Goal: Task Accomplishment & Management: Use online tool/utility

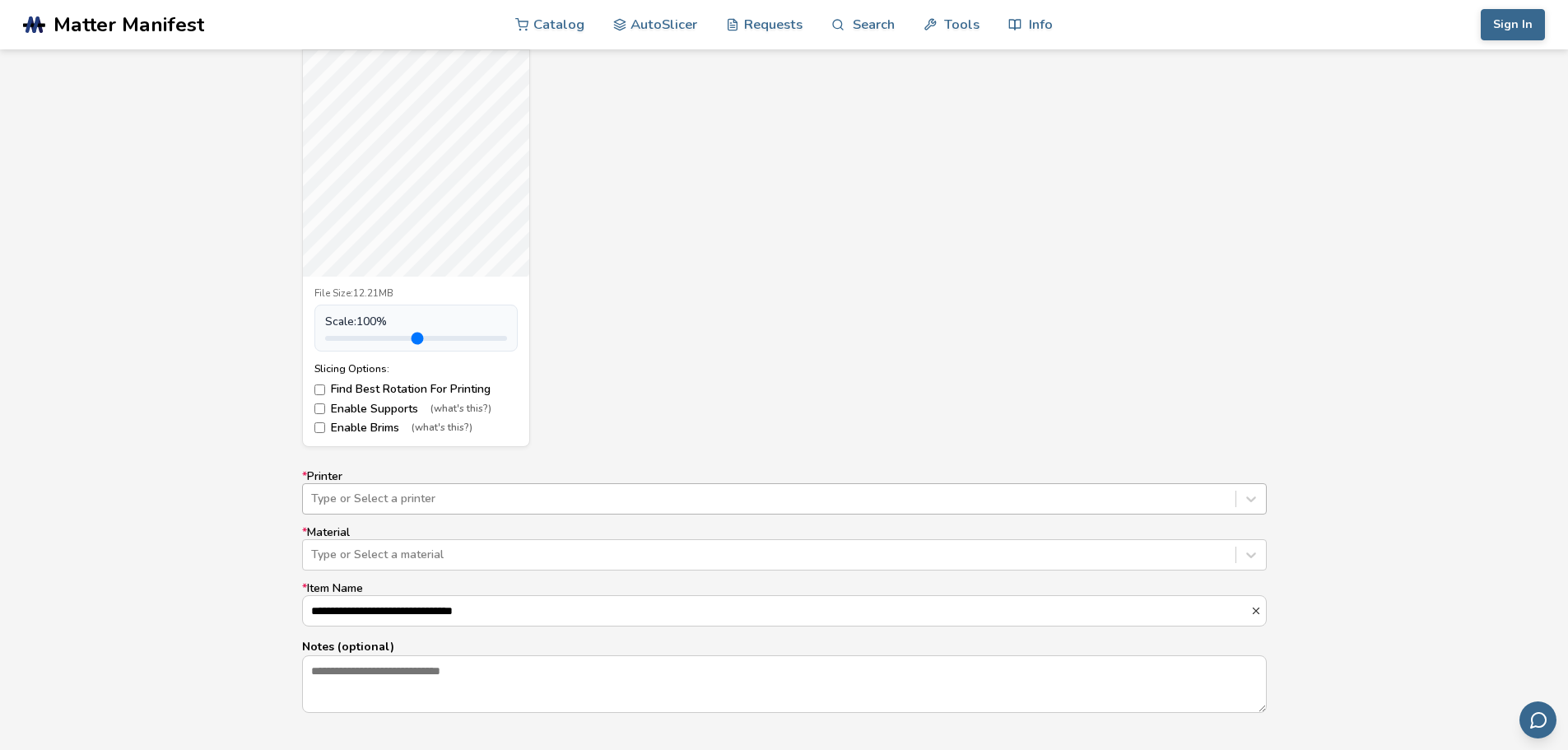
scroll to position [684, 0]
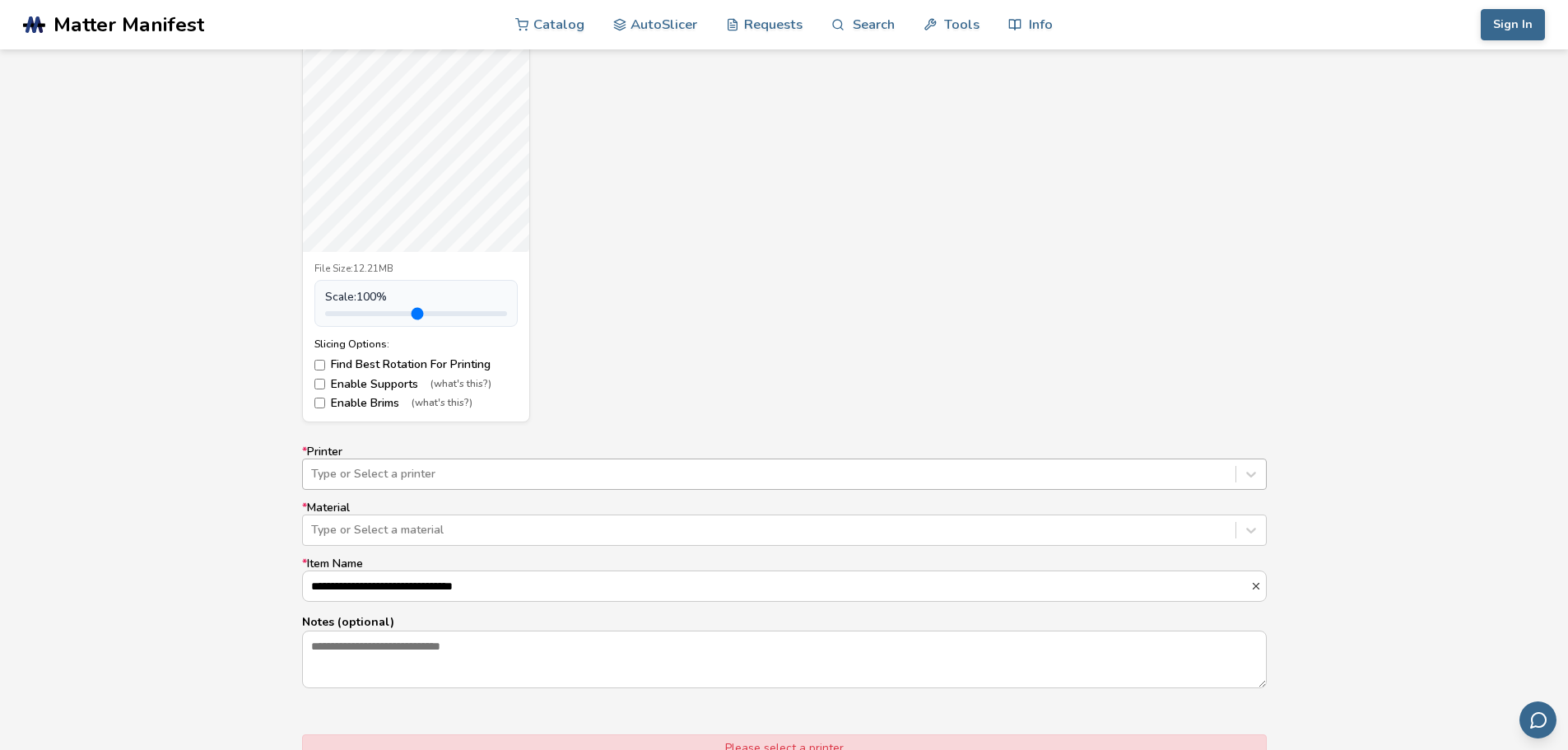
click at [526, 490] on div "**********" at bounding box center [785, 567] width 965 height 244
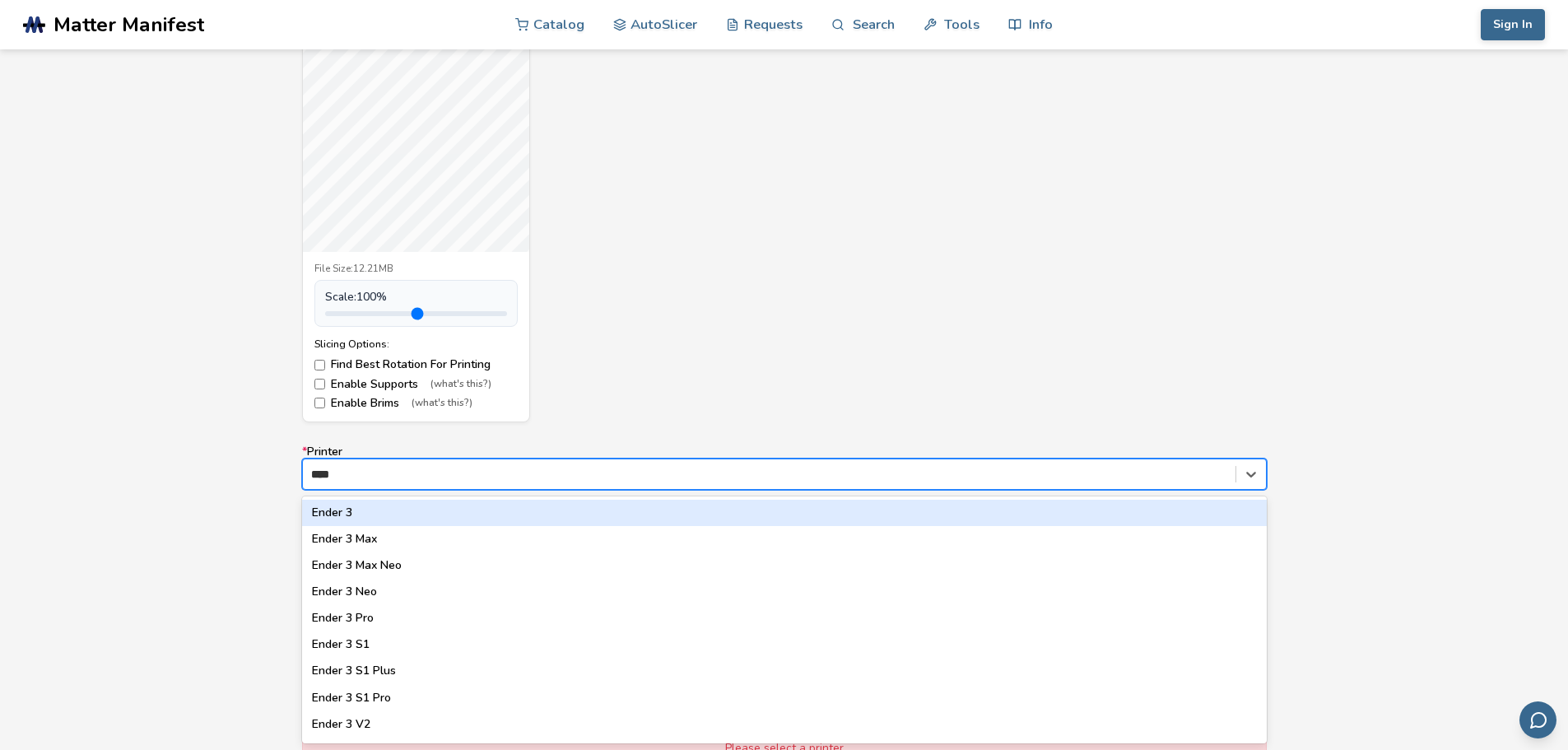
type input "*****"
click at [435, 509] on div "Ender 3" at bounding box center [785, 513] width 965 height 27
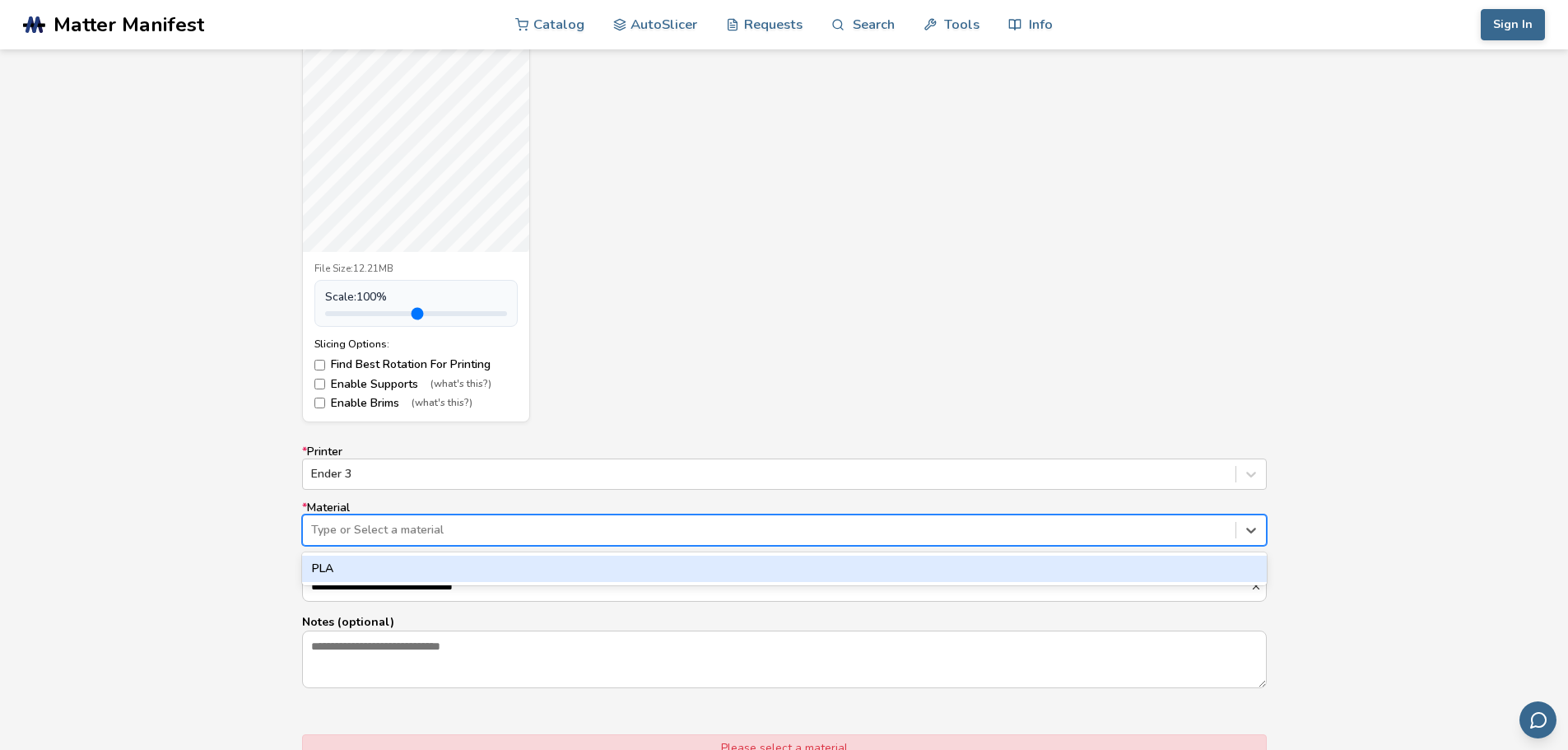
click at [476, 528] on div at bounding box center [768, 530] width 916 height 16
click at [434, 567] on div "PLA" at bounding box center [785, 569] width 965 height 27
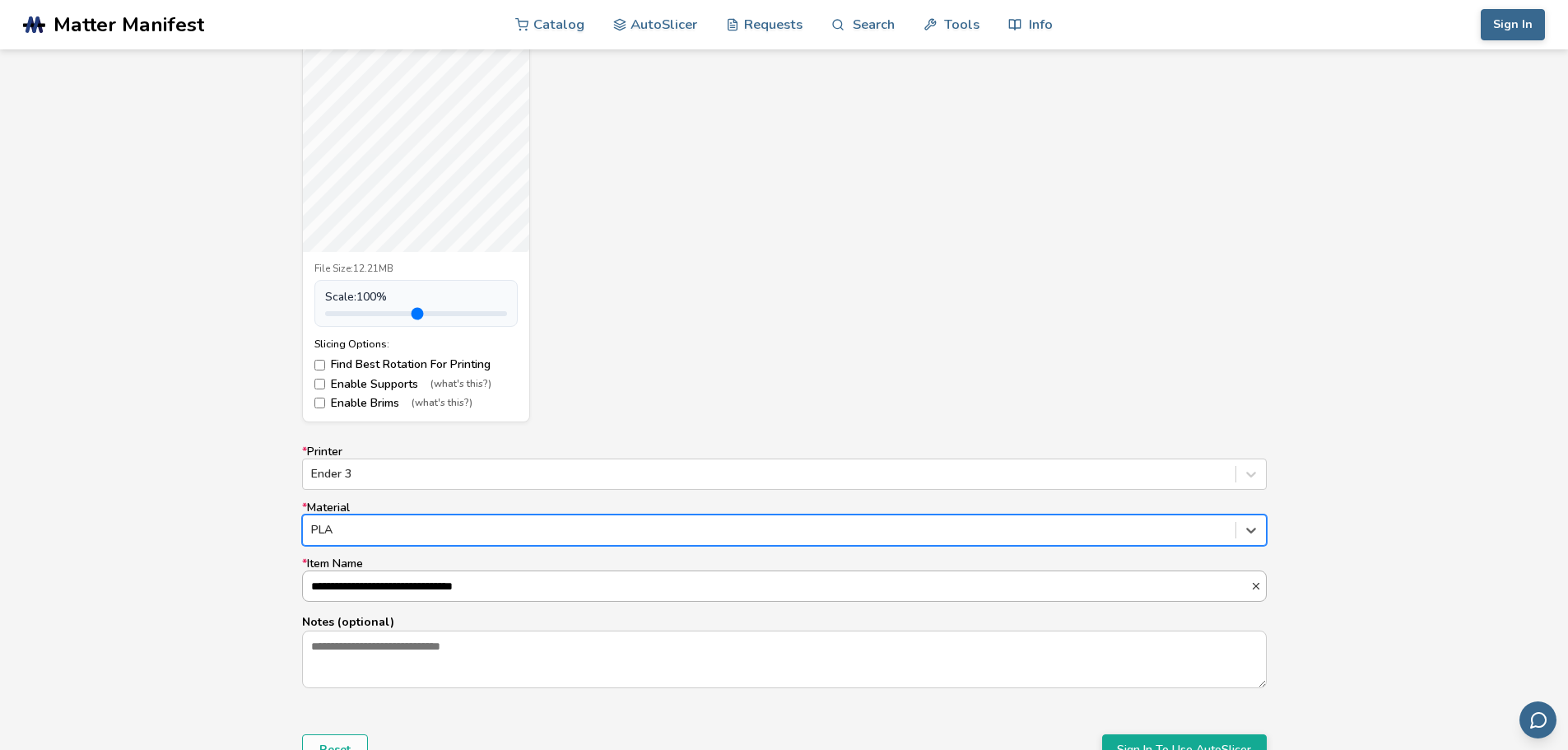
scroll to position [1, 0]
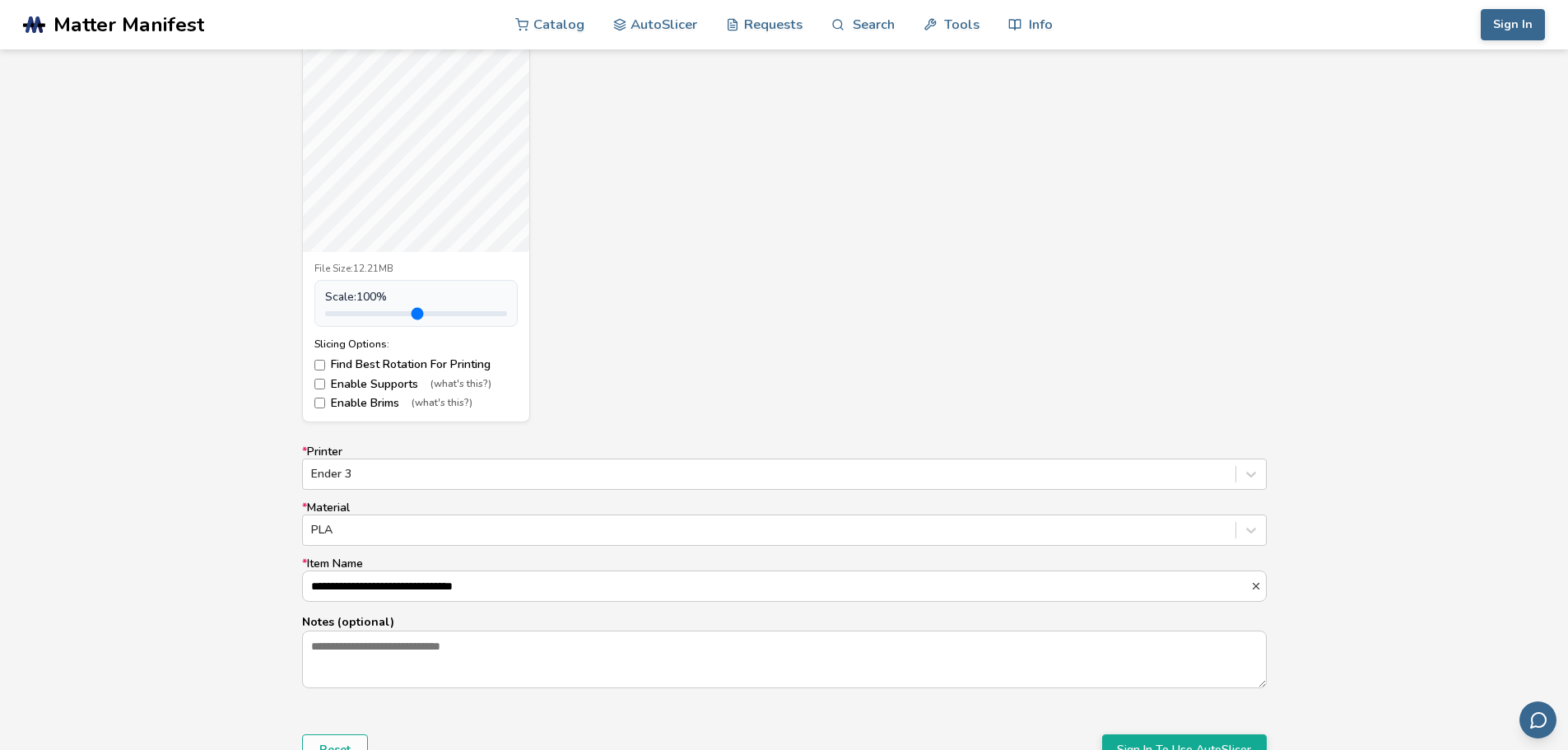
click at [806, 728] on form "**********" at bounding box center [784, 342] width 987 height 870
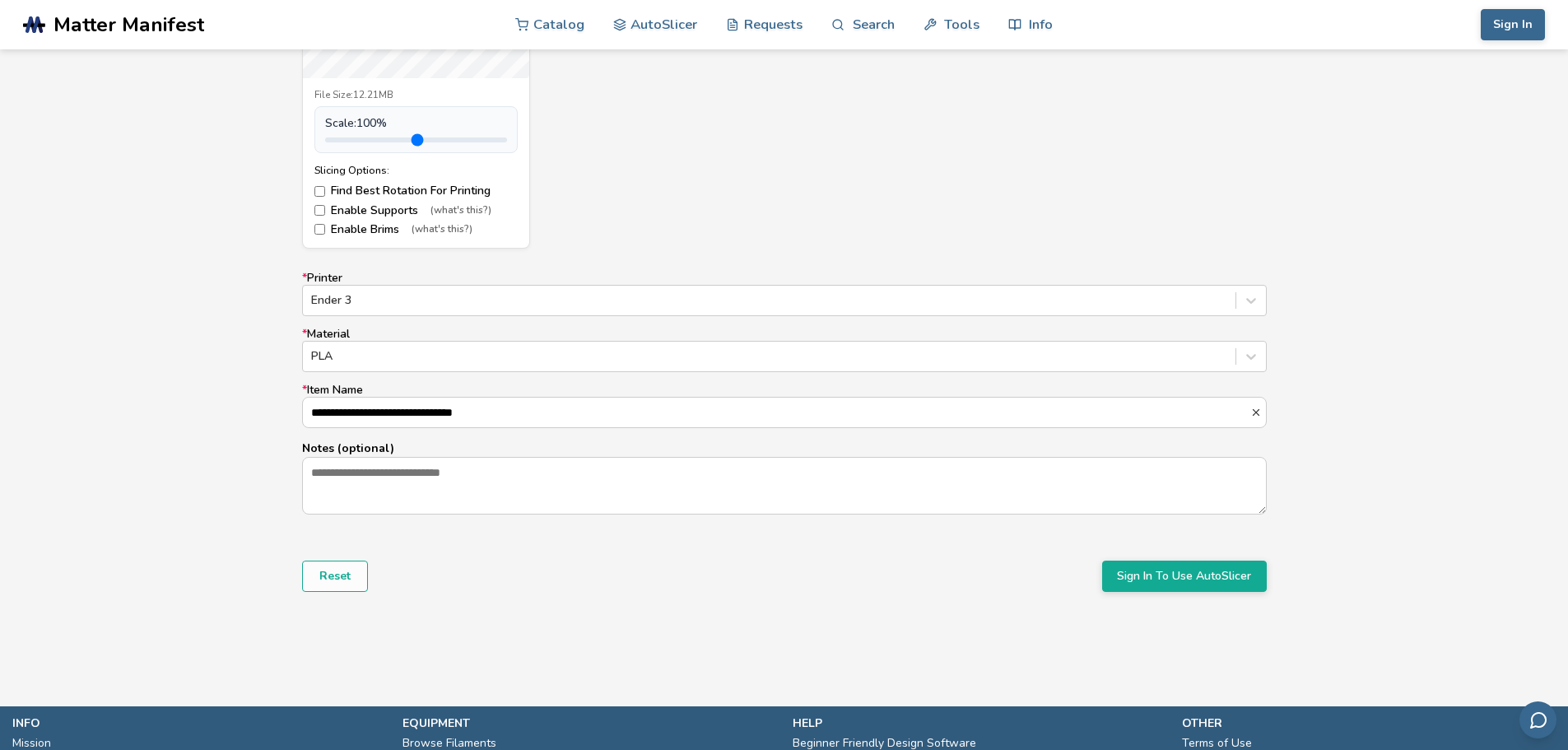
scroll to position [930, 0]
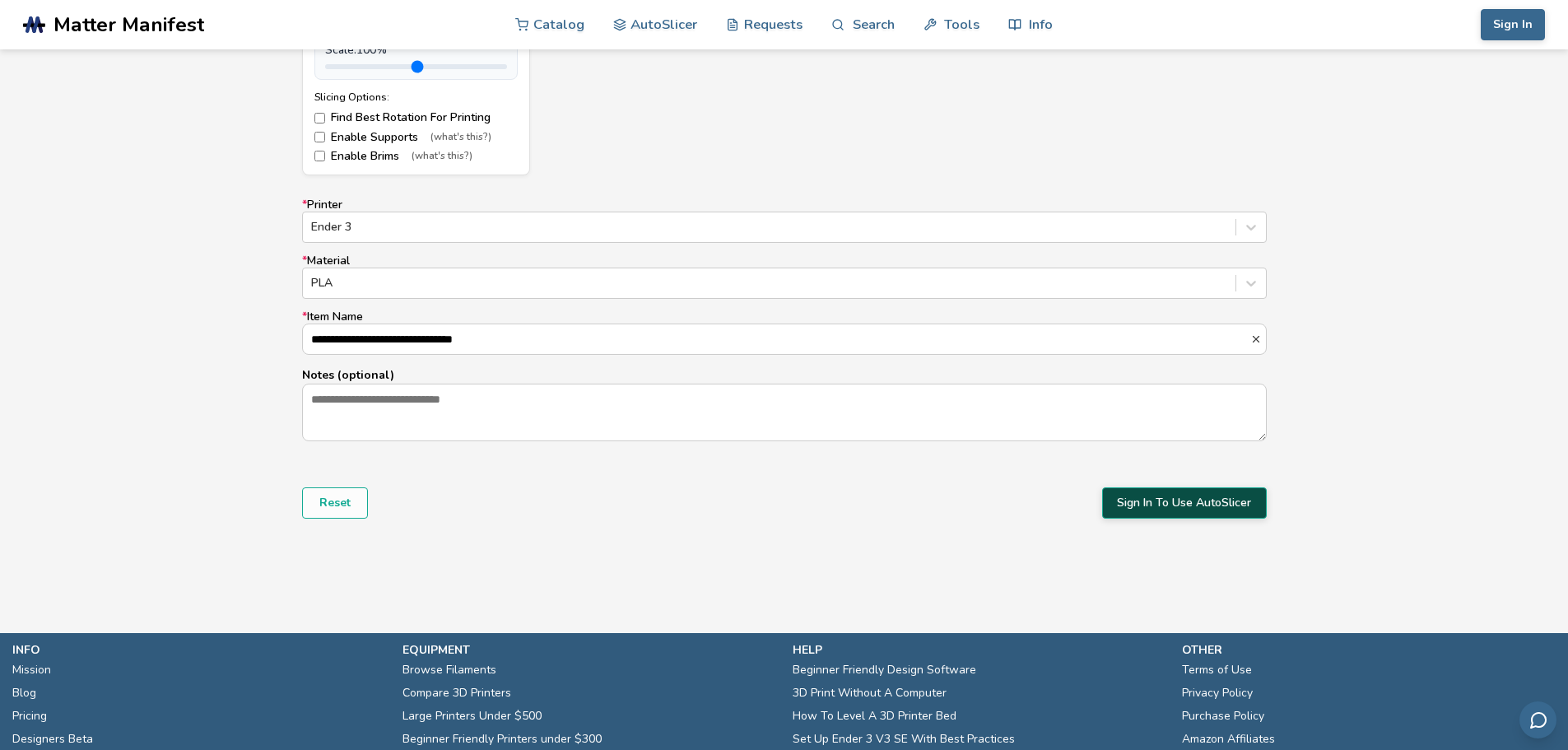
click at [1148, 518] on button "Sign In To Use AutoSlicer" at bounding box center [1184, 503] width 165 height 31
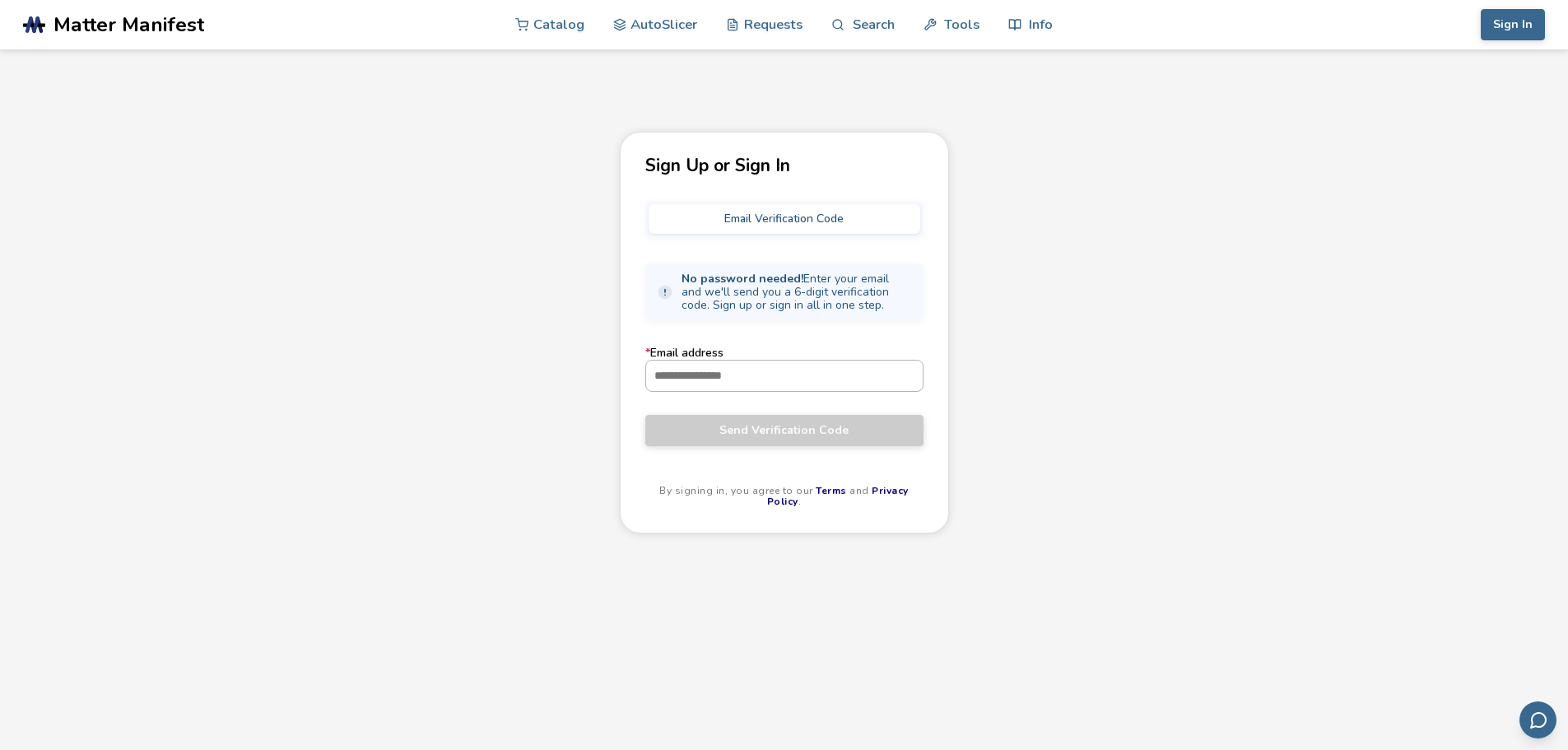
click at [787, 378] on input "* Email address" at bounding box center [784, 375] width 277 height 29
type input "**********"
click at [800, 435] on span "Send Verification Code" at bounding box center [784, 430] width 253 height 13
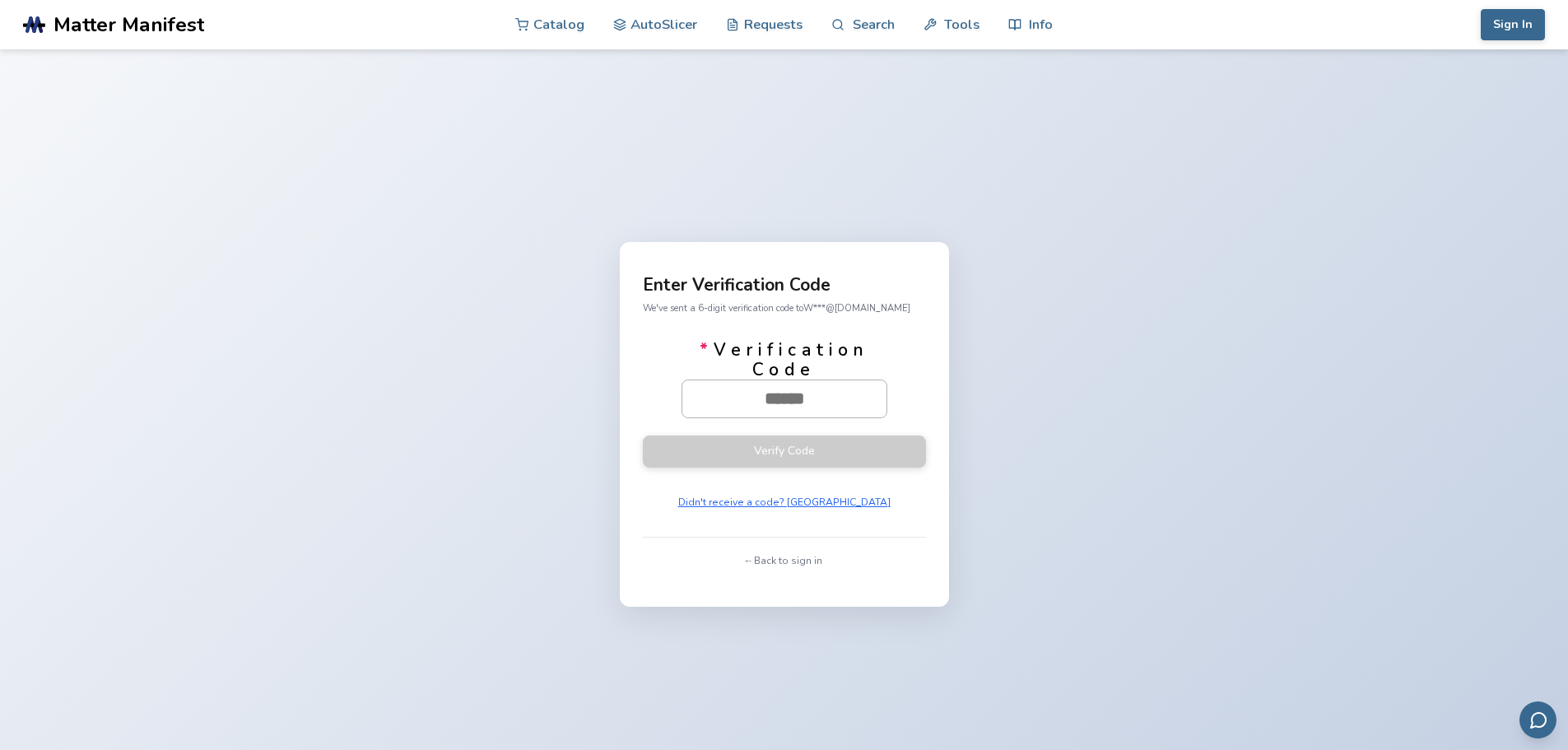
click at [703, 397] on input "* Verification Code" at bounding box center [784, 398] width 204 height 36
type input "******"
click at [754, 453] on button "Verify Code" at bounding box center [784, 450] width 283 height 32
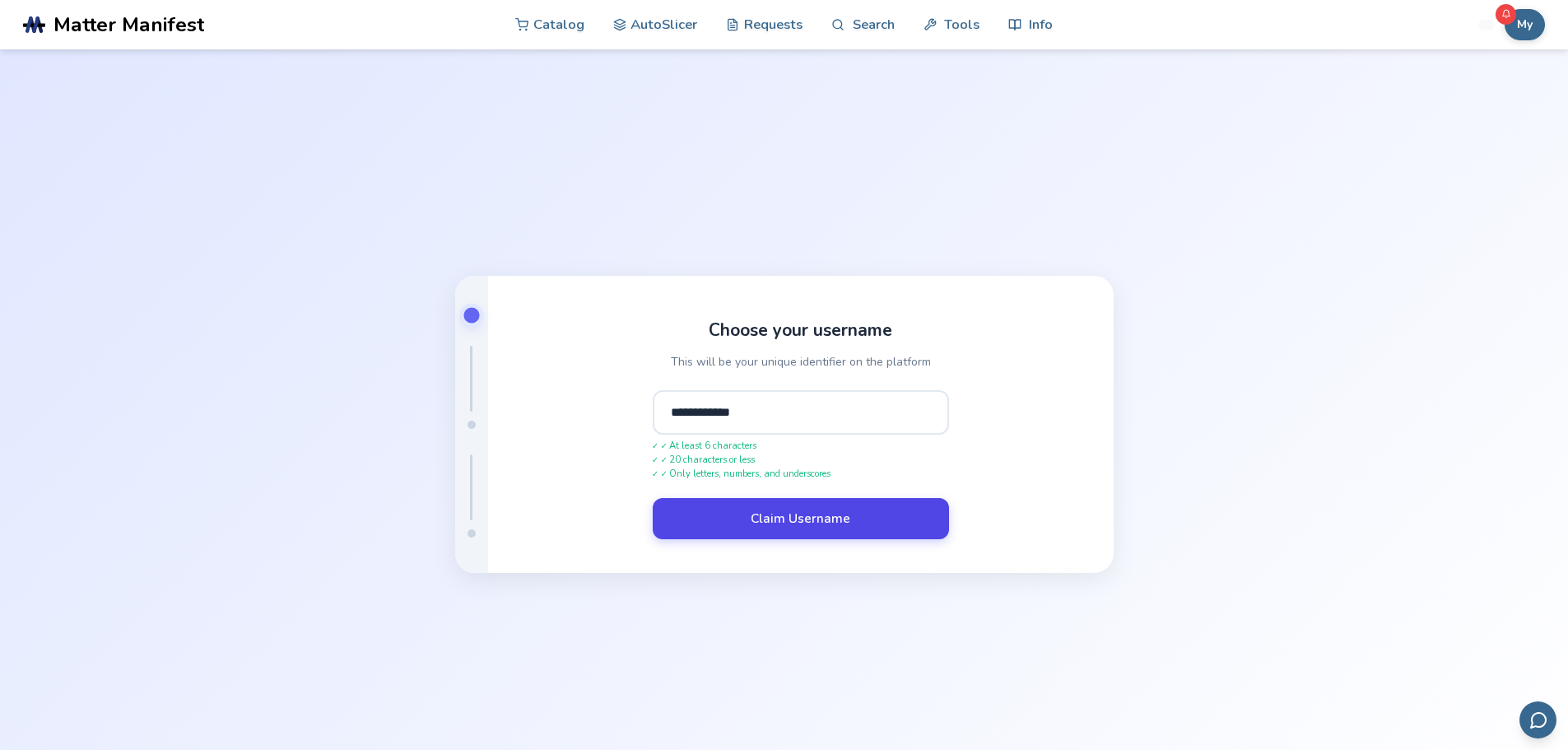
type input "**********"
click at [761, 519] on button "Claim Username" at bounding box center [801, 519] width 296 height 41
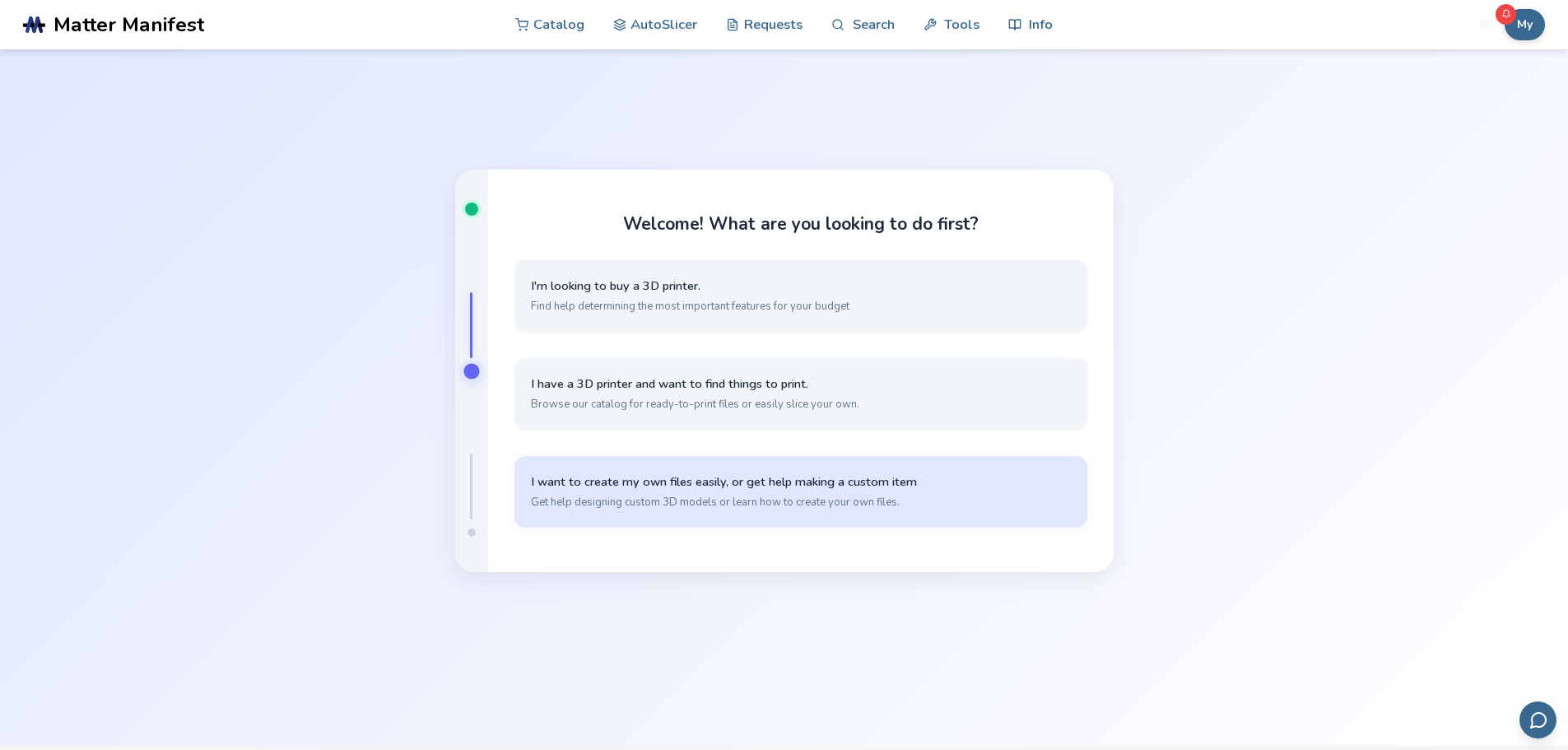
scroll to position [83, 0]
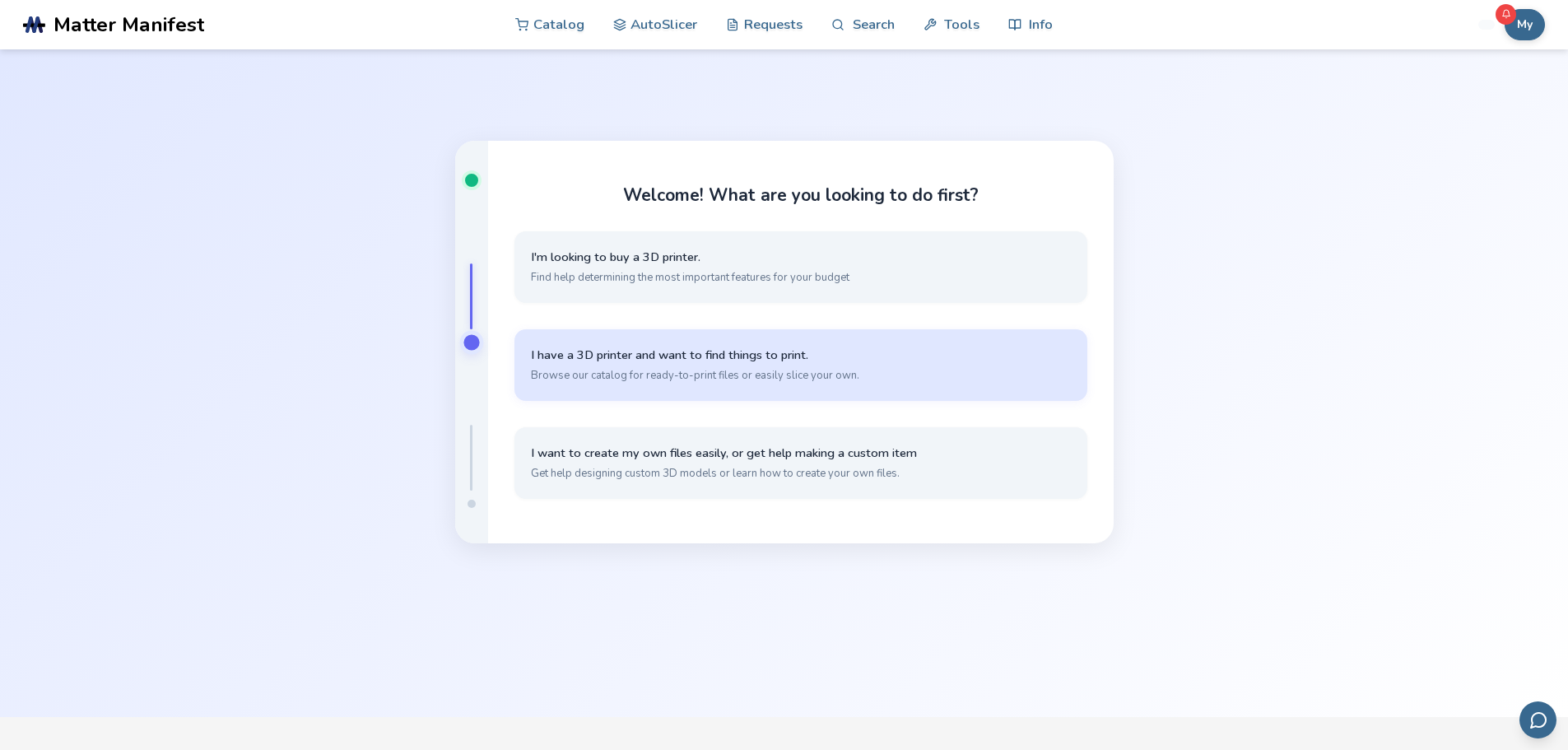
click at [632, 355] on span "I have a 3D printer and want to find things to print." at bounding box center [800, 355] width 540 height 16
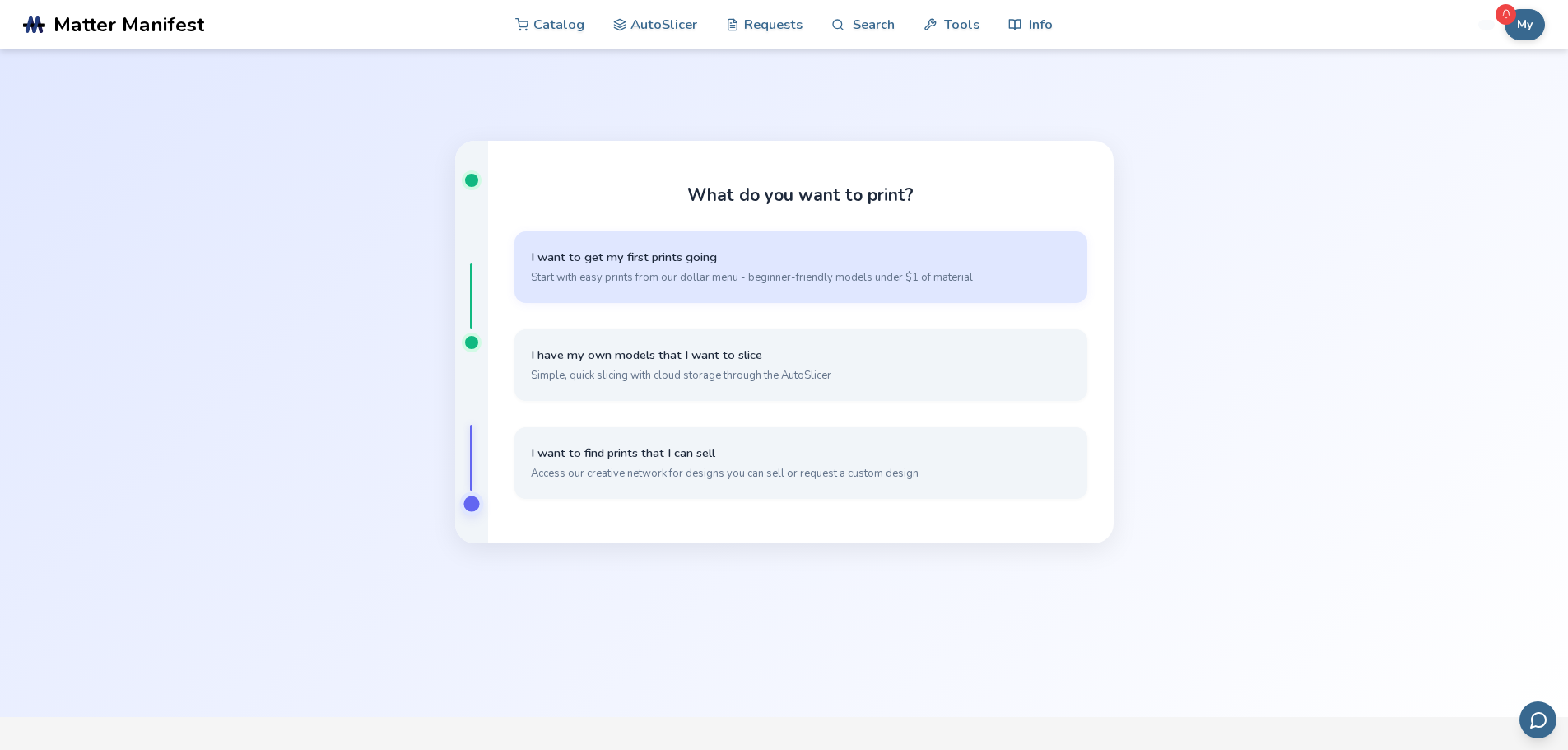
click at [606, 275] on span "Start with easy prints from our dollar menu - beginner-friendly models under $1…" at bounding box center [800, 277] width 540 height 15
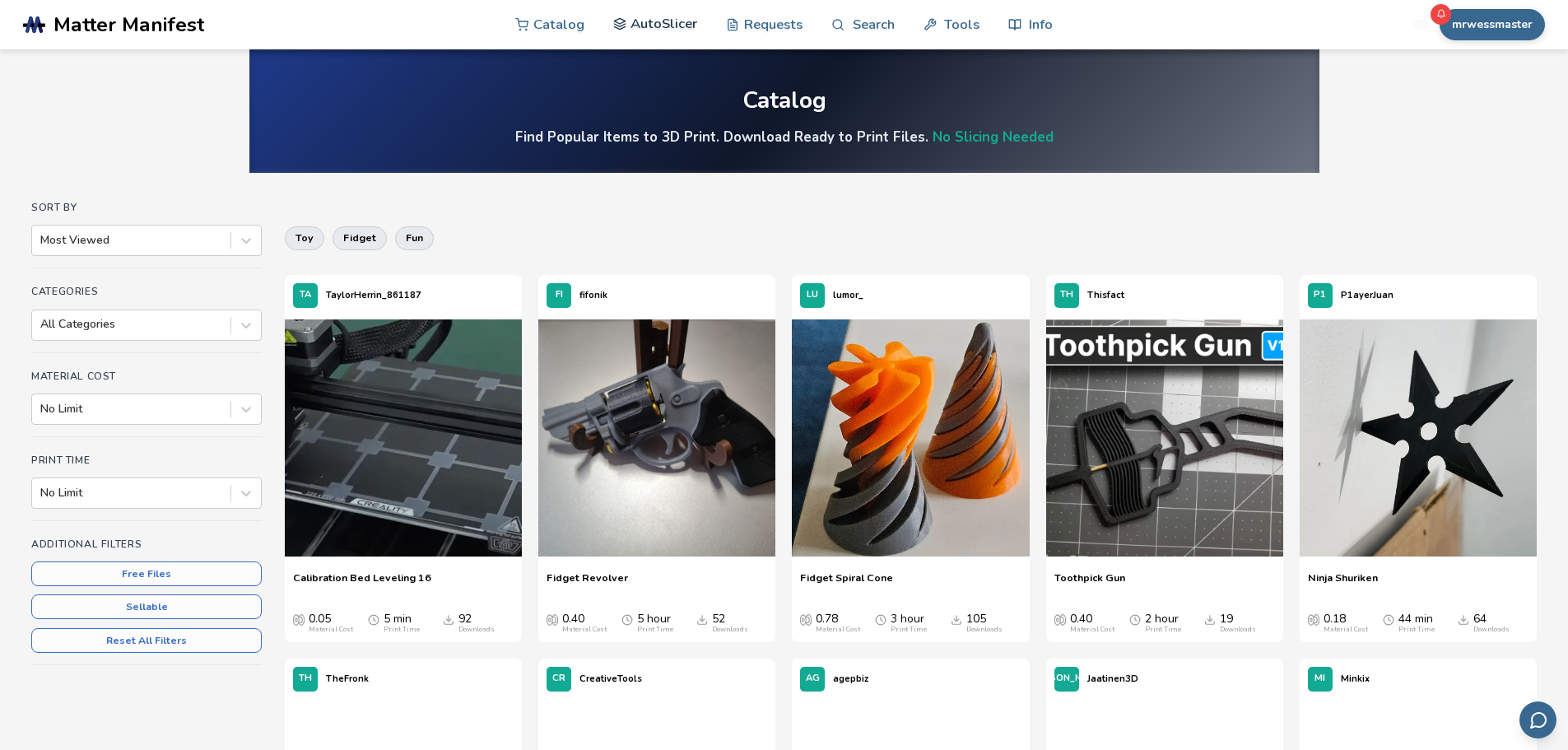
click at [642, 28] on link "AutoSlicer" at bounding box center [656, 23] width 84 height 49
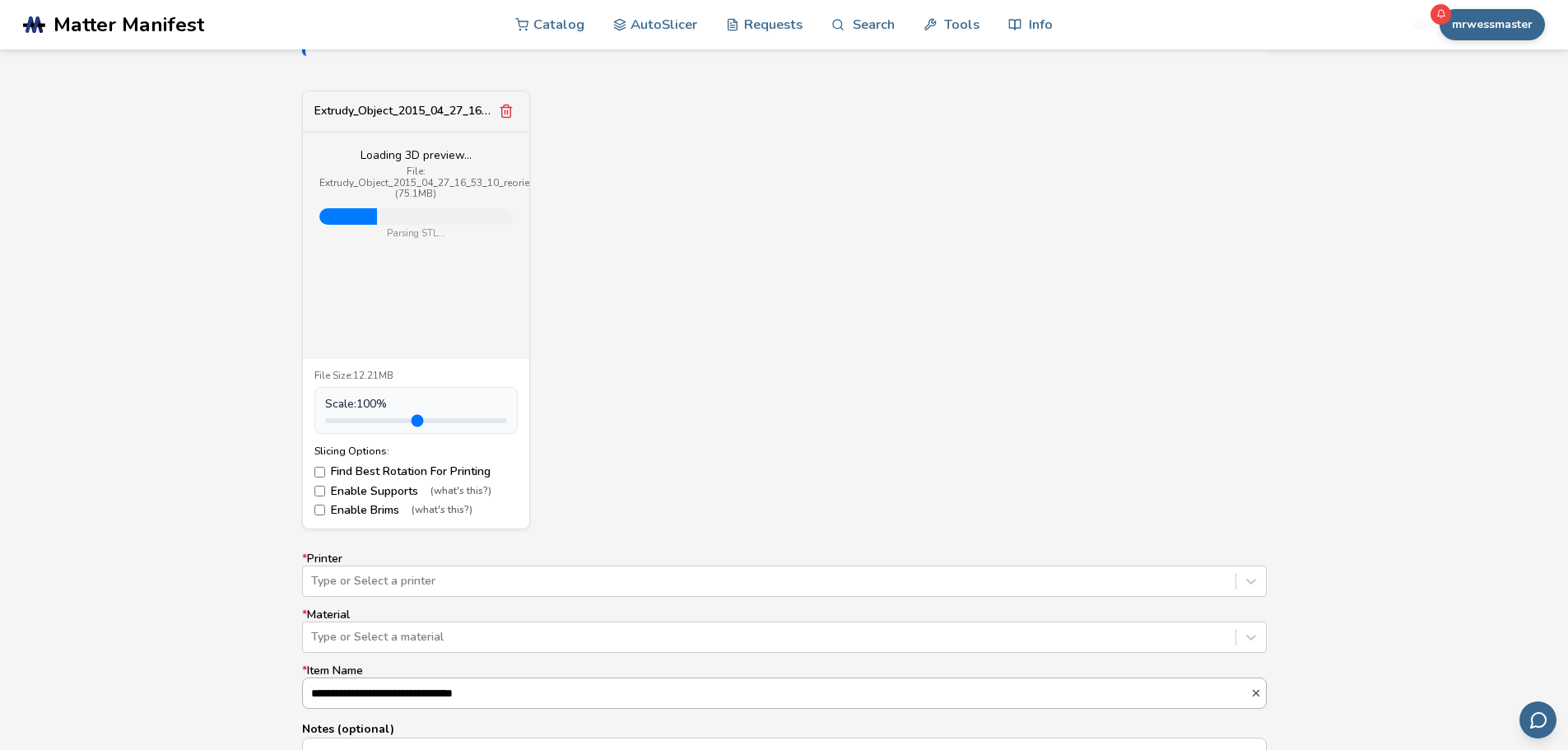
scroll to position [741, 0]
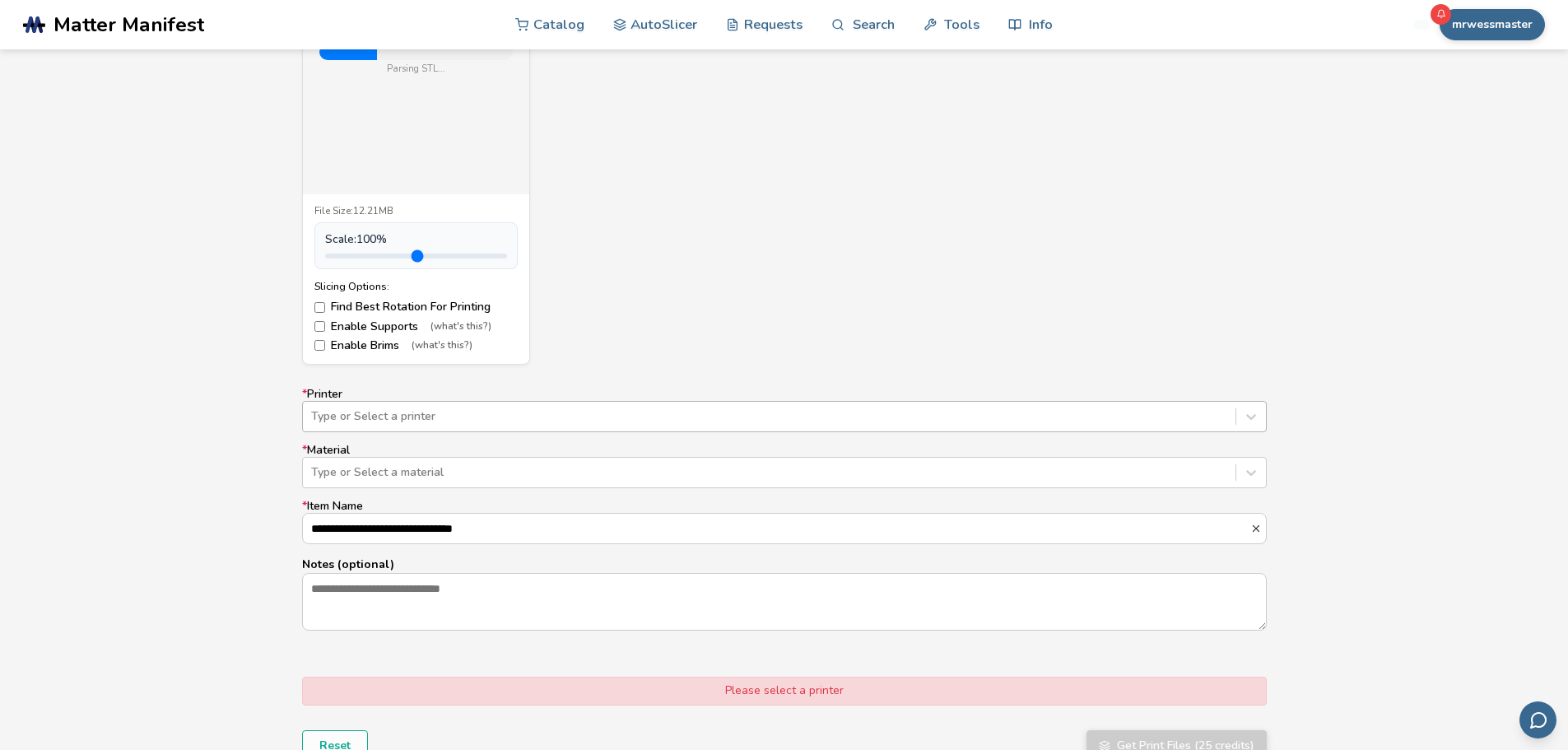
click at [557, 410] on div at bounding box center [768, 416] width 916 height 16
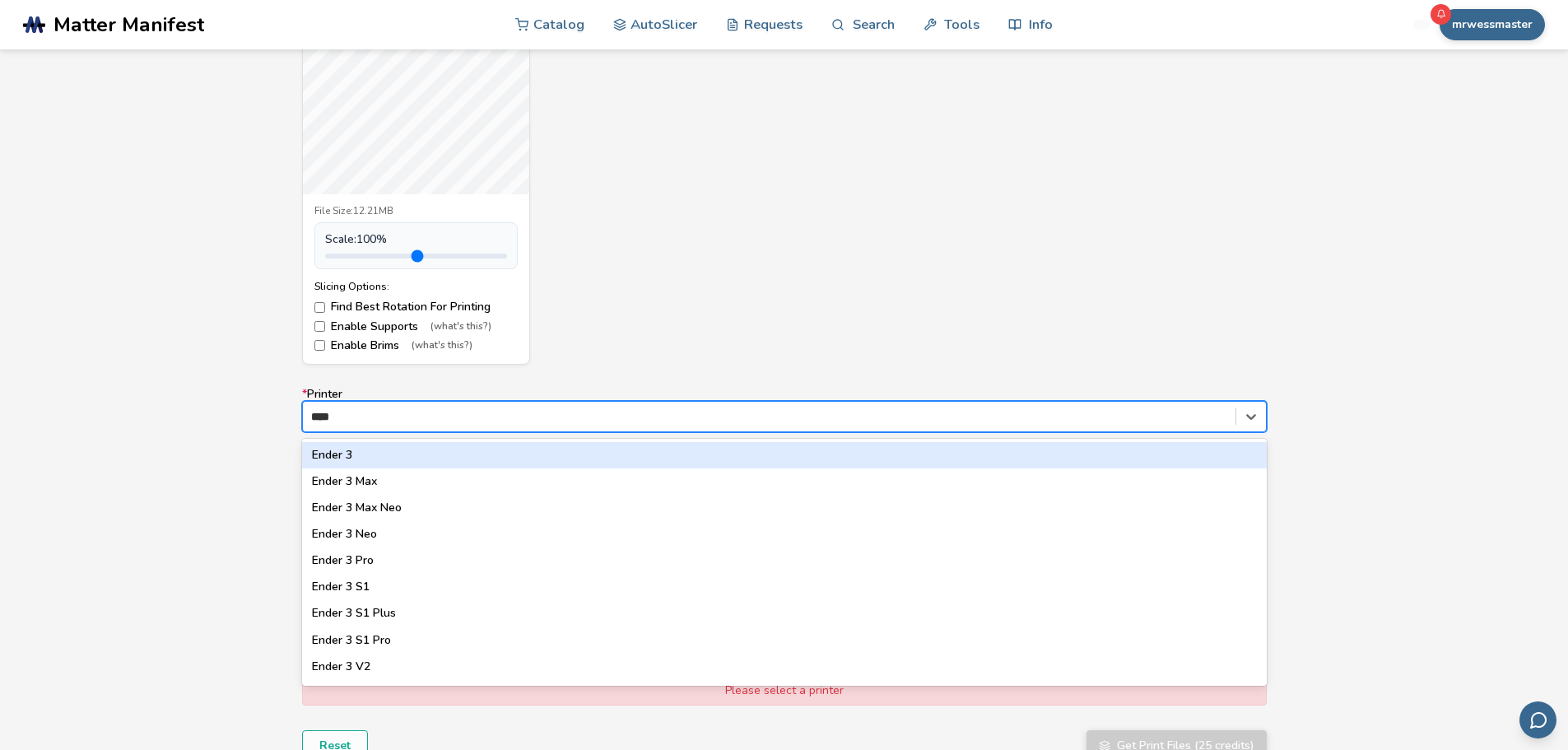
type input "*****"
click at [468, 451] on div "Ender 3" at bounding box center [785, 455] width 965 height 27
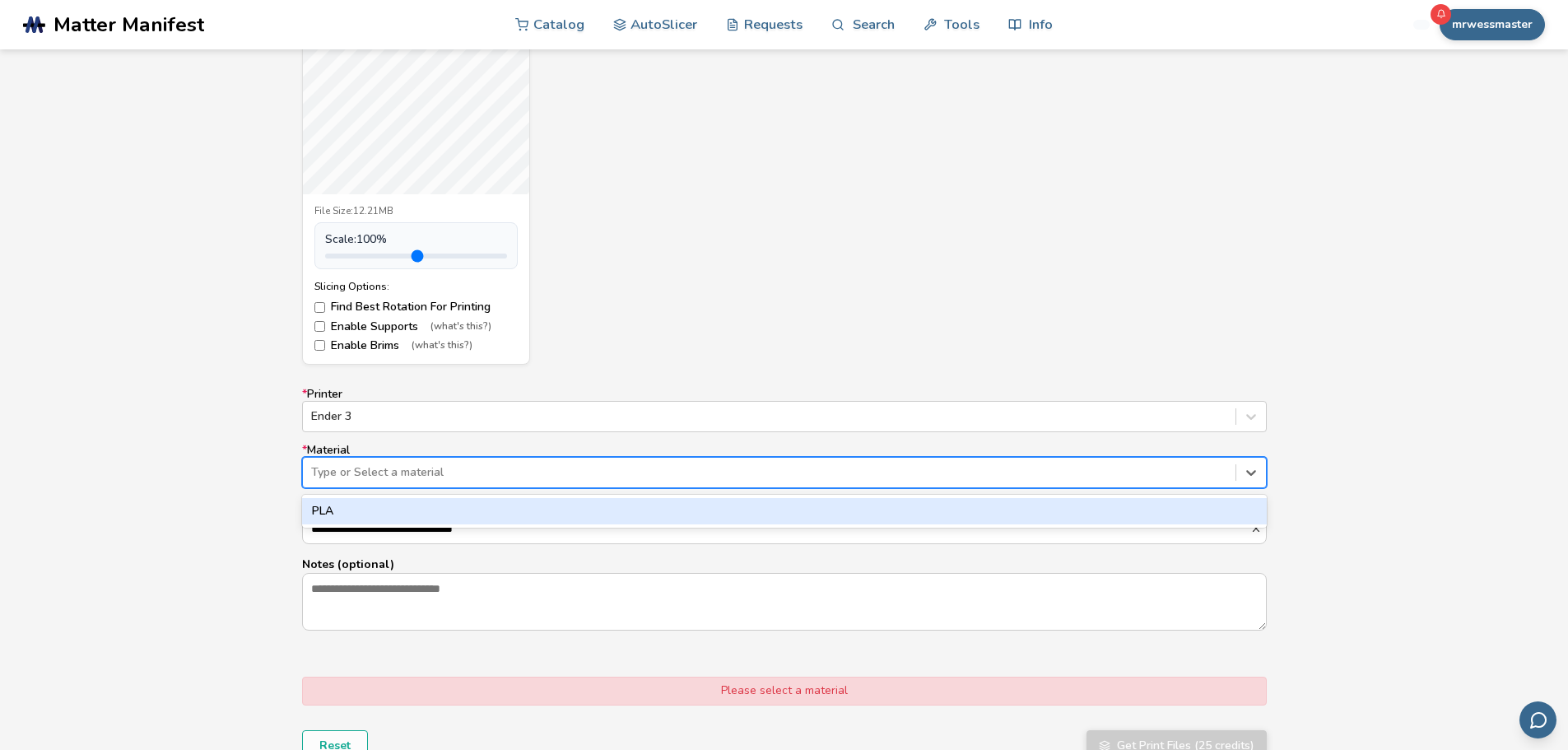
click at [477, 468] on div at bounding box center [768, 472] width 916 height 16
click at [476, 498] on div "PLA" at bounding box center [785, 511] width 965 height 27
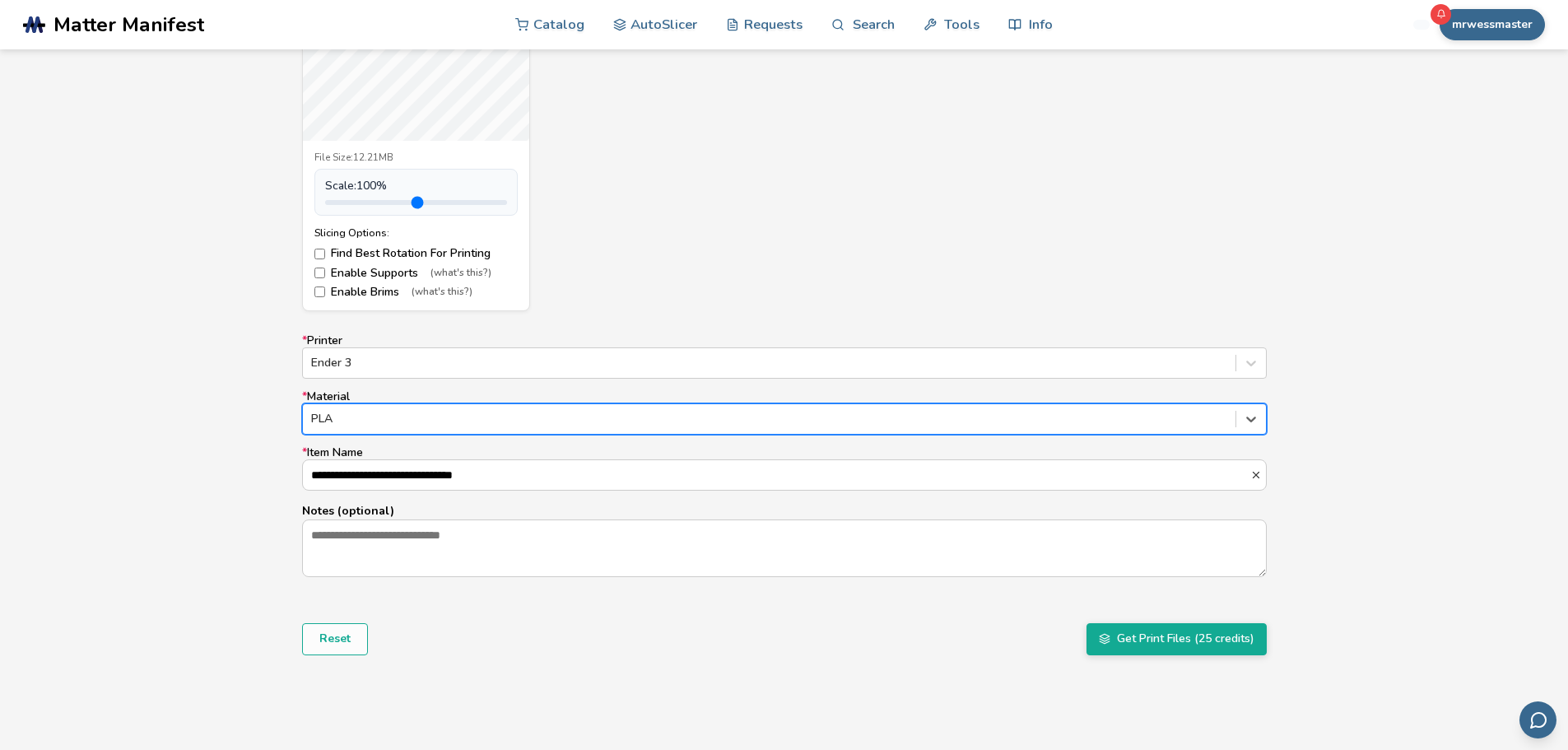
scroll to position [823, 0]
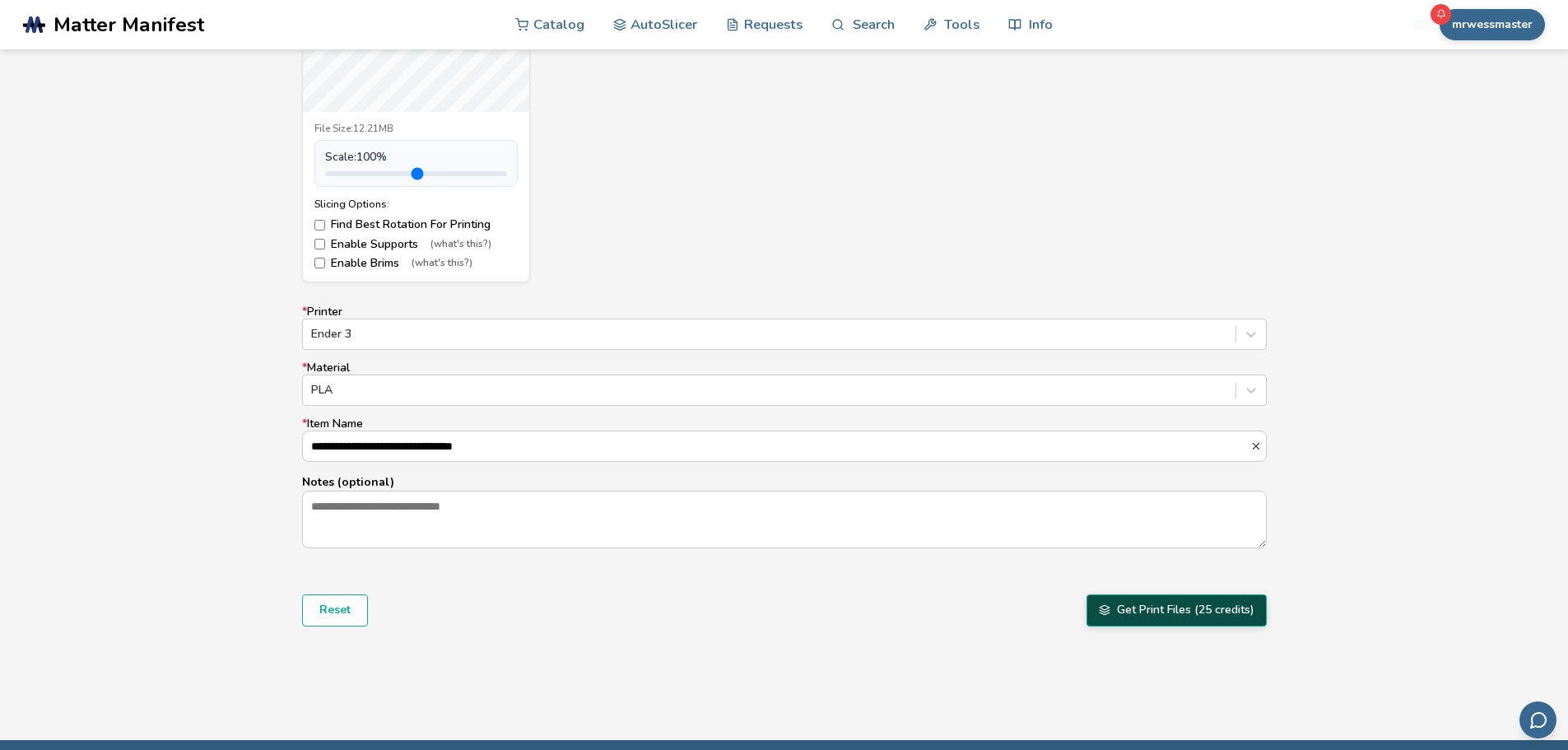
click at [1124, 622] on button "Get Print Files (25 credits)" at bounding box center [1176, 610] width 180 height 31
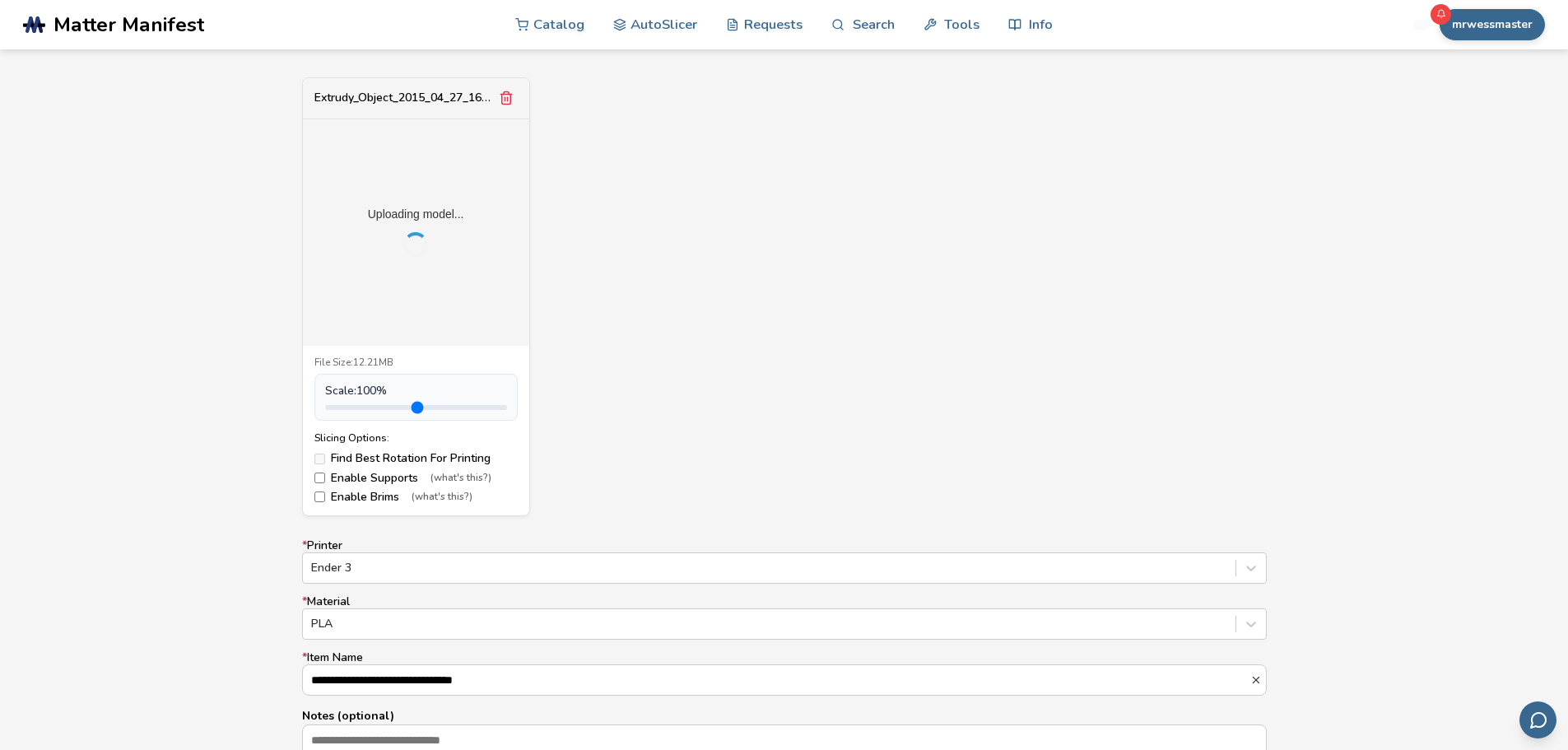
scroll to position [741, 0]
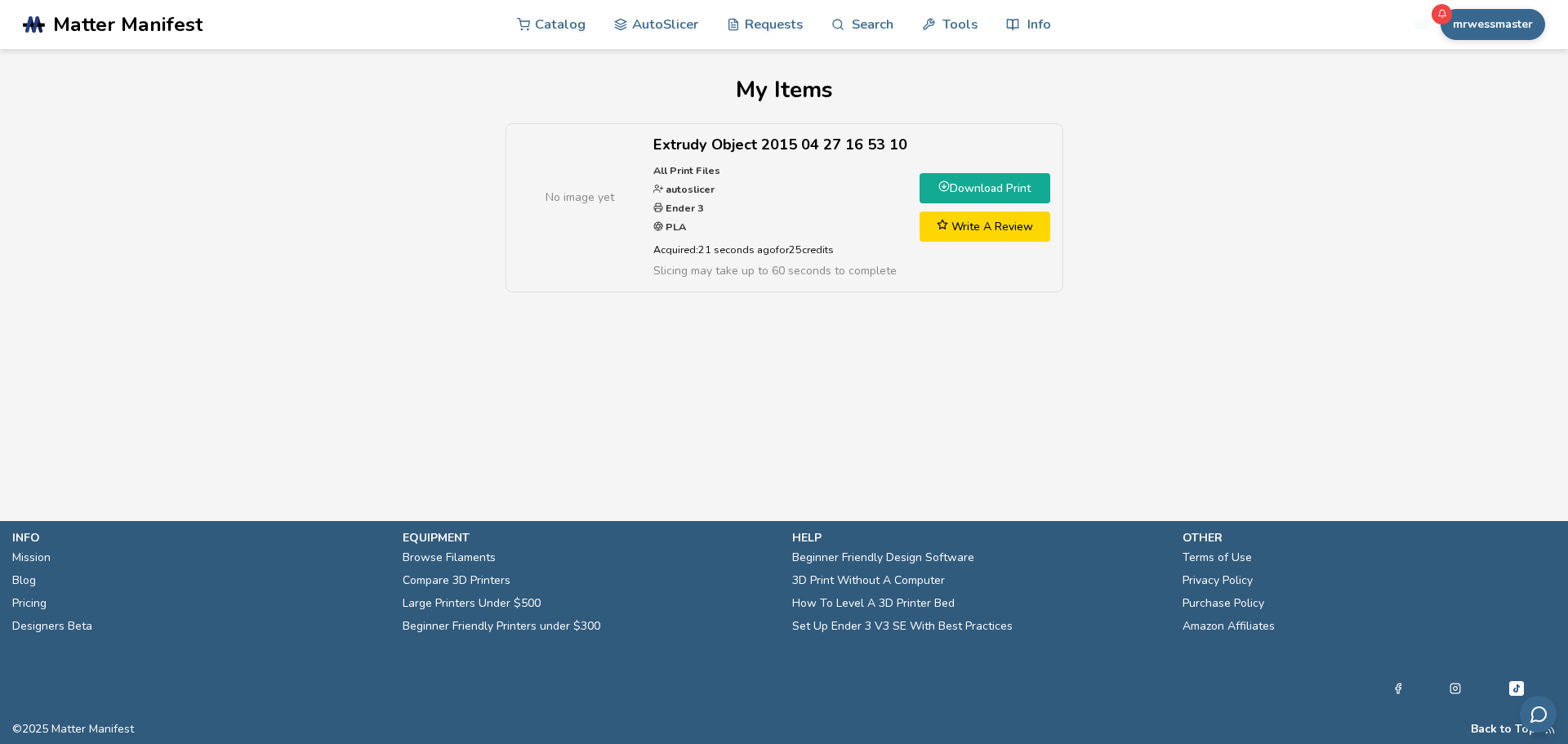
click at [1001, 189] on link "Download Print" at bounding box center [985, 188] width 131 height 30
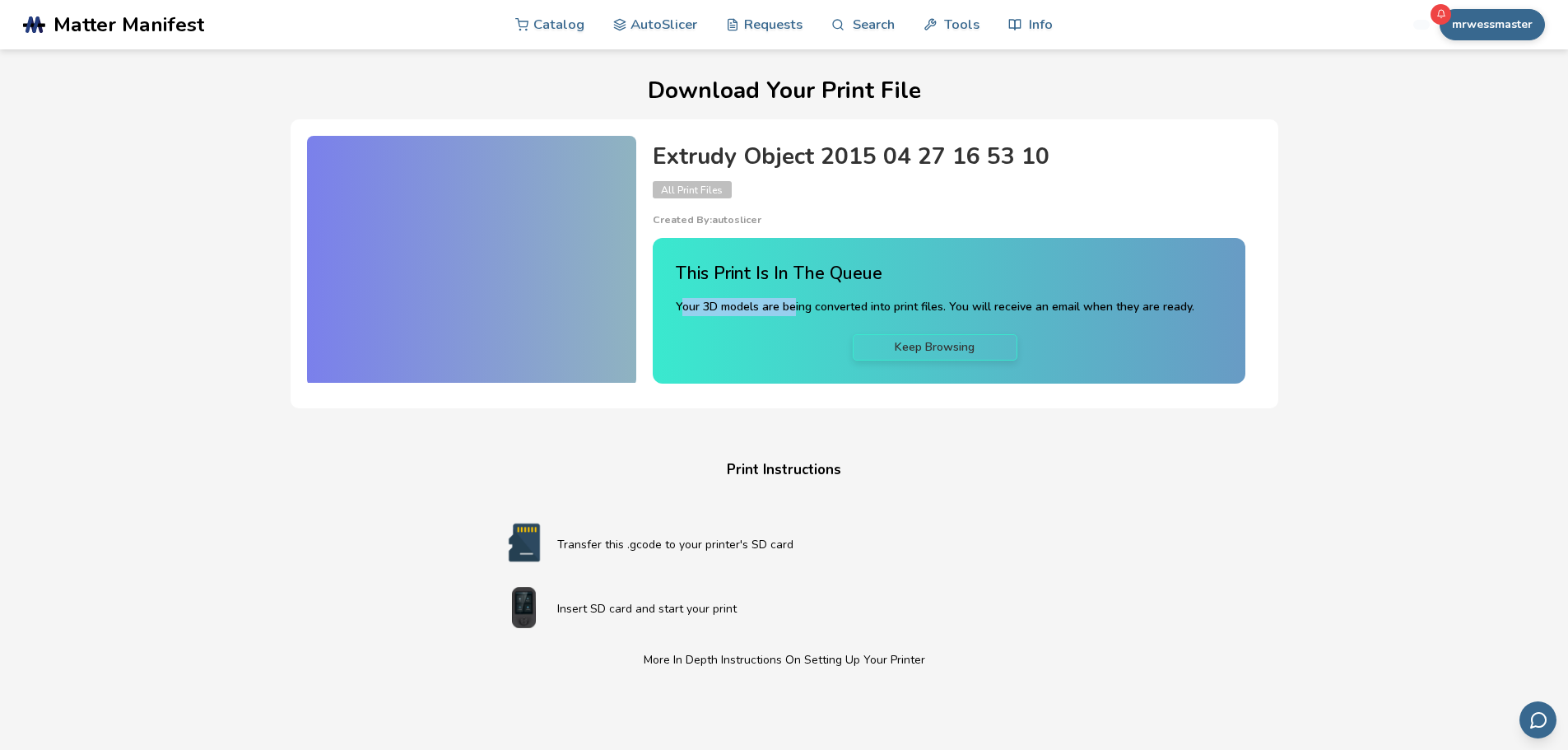
drag, startPoint x: 681, startPoint y: 308, endPoint x: 794, endPoint y: 293, distance: 114.0
click at [794, 293] on div "This Print Is In The Queue Your 3D models are being converted into print files.…" at bounding box center [935, 310] width 519 height 99
click at [1016, 422] on div "Download Your Print File Extrudy Object 2015 04 27 16 53 10 All Print Files Cre…" at bounding box center [783, 562] width 1505 height 967
click at [1005, 276] on h4 "This Print Is In The Queue" at bounding box center [935, 274] width 519 height 26
drag, startPoint x: 657, startPoint y: 185, endPoint x: 693, endPoint y: 182, distance: 36.1
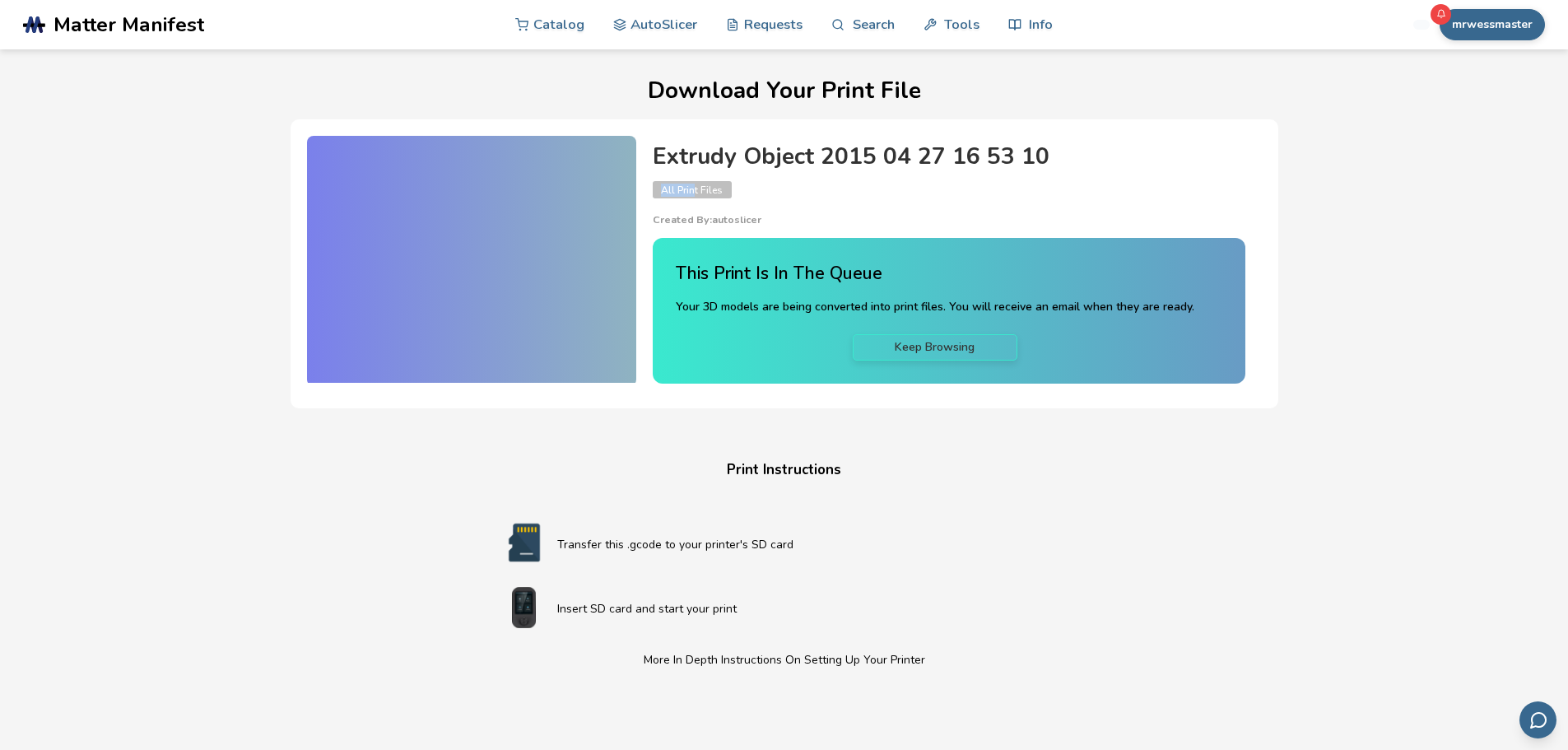
click at [693, 182] on span "All Print Files" at bounding box center [693, 190] width 79 height 17
click at [593, 239] on div at bounding box center [471, 259] width 329 height 247
click at [1413, 355] on div "Download Your Print File Extrudy Object 2015 04 27 16 53 10 All Print Files Cre…" at bounding box center [783, 562] width 1505 height 967
